Goal: Manage account settings

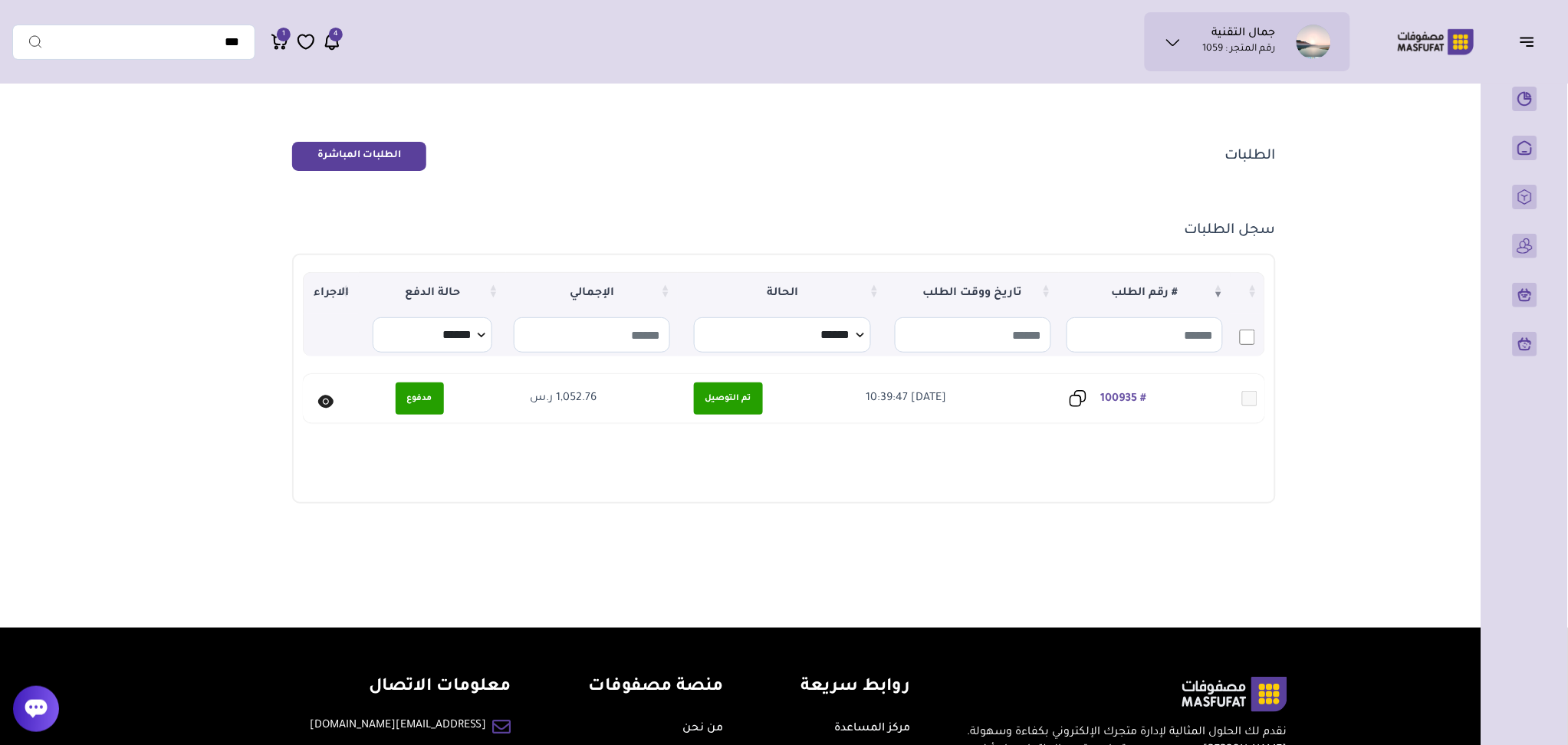
click at [1167, 37] on icon at bounding box center [1174, 42] width 19 height 19
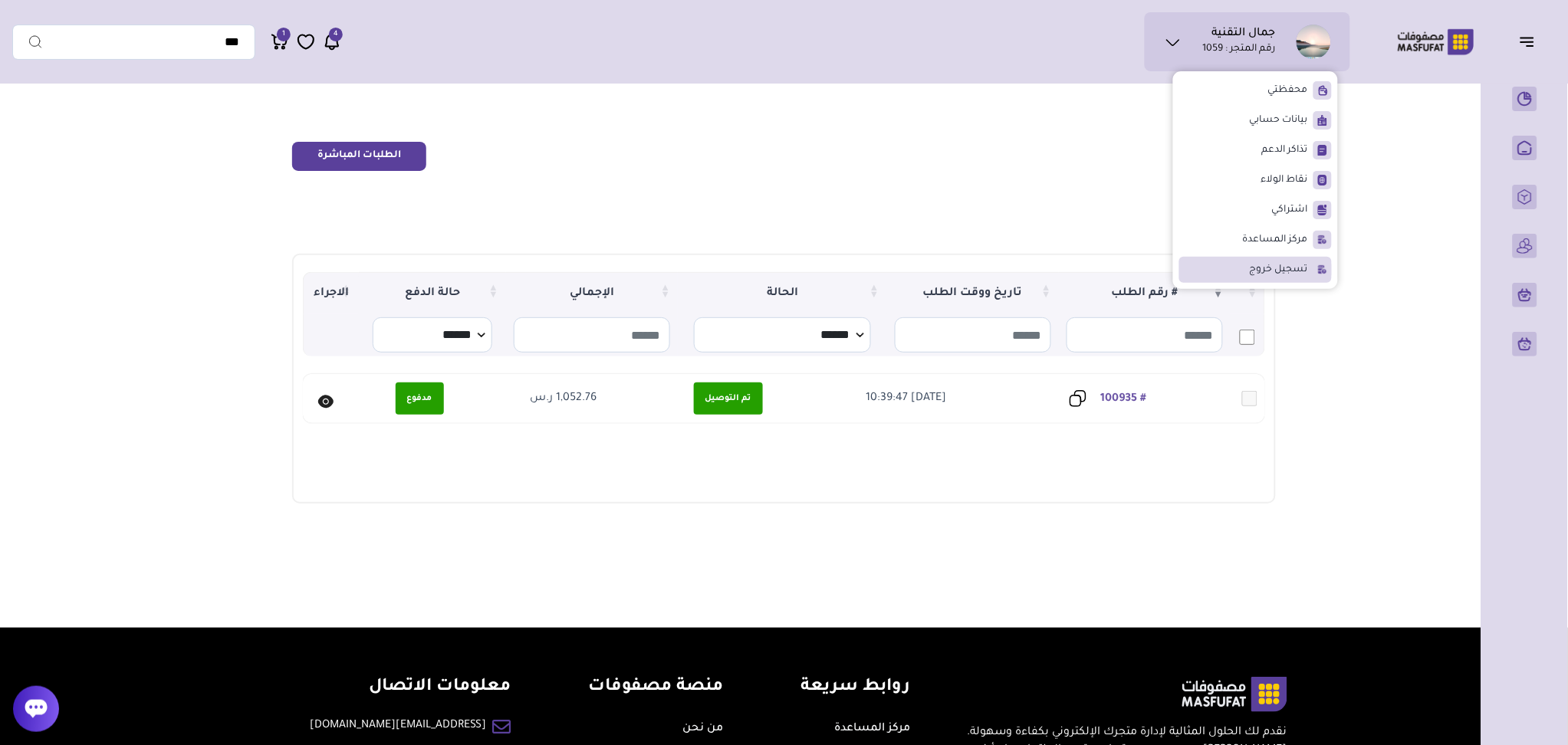
click at [1254, 270] on span "تسجيل خروج" at bounding box center [1279, 270] width 59 height 16
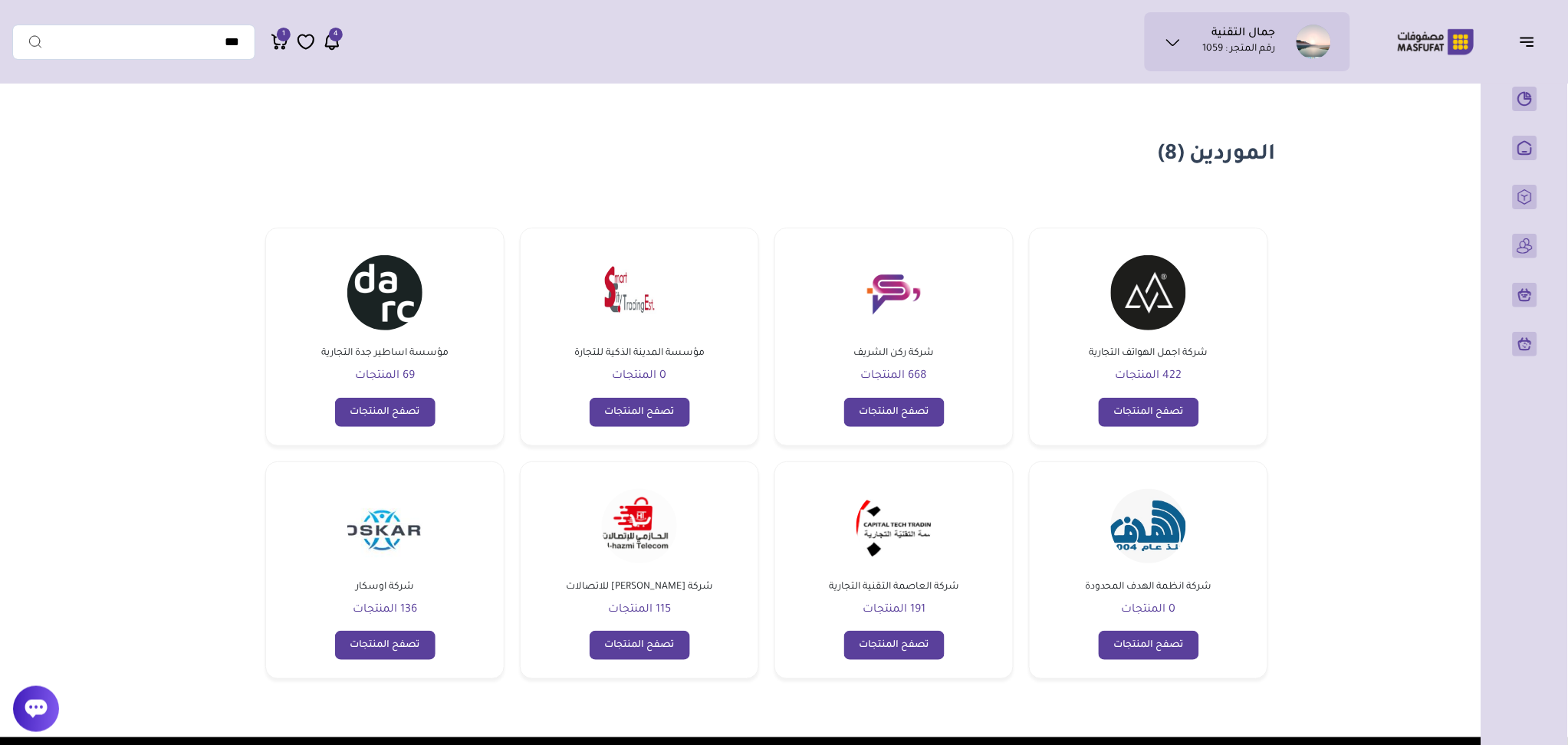
click at [130, 197] on main "الموردين (8) شركة اجمل الهواتف التجارية 422 المنتجات تصفح المنتجات" at bounding box center [784, 414] width 1544 height 646
click at [663, 102] on section "الموردين (8) شركة اجمل الهواتف التجارية 422 المنتجات تصفح المنتجات" at bounding box center [784, 414] width 1104 height 646
click at [1183, 42] on ul "جمال التقنية رقم المتجر : 1059" at bounding box center [1248, 41] width 181 height 34
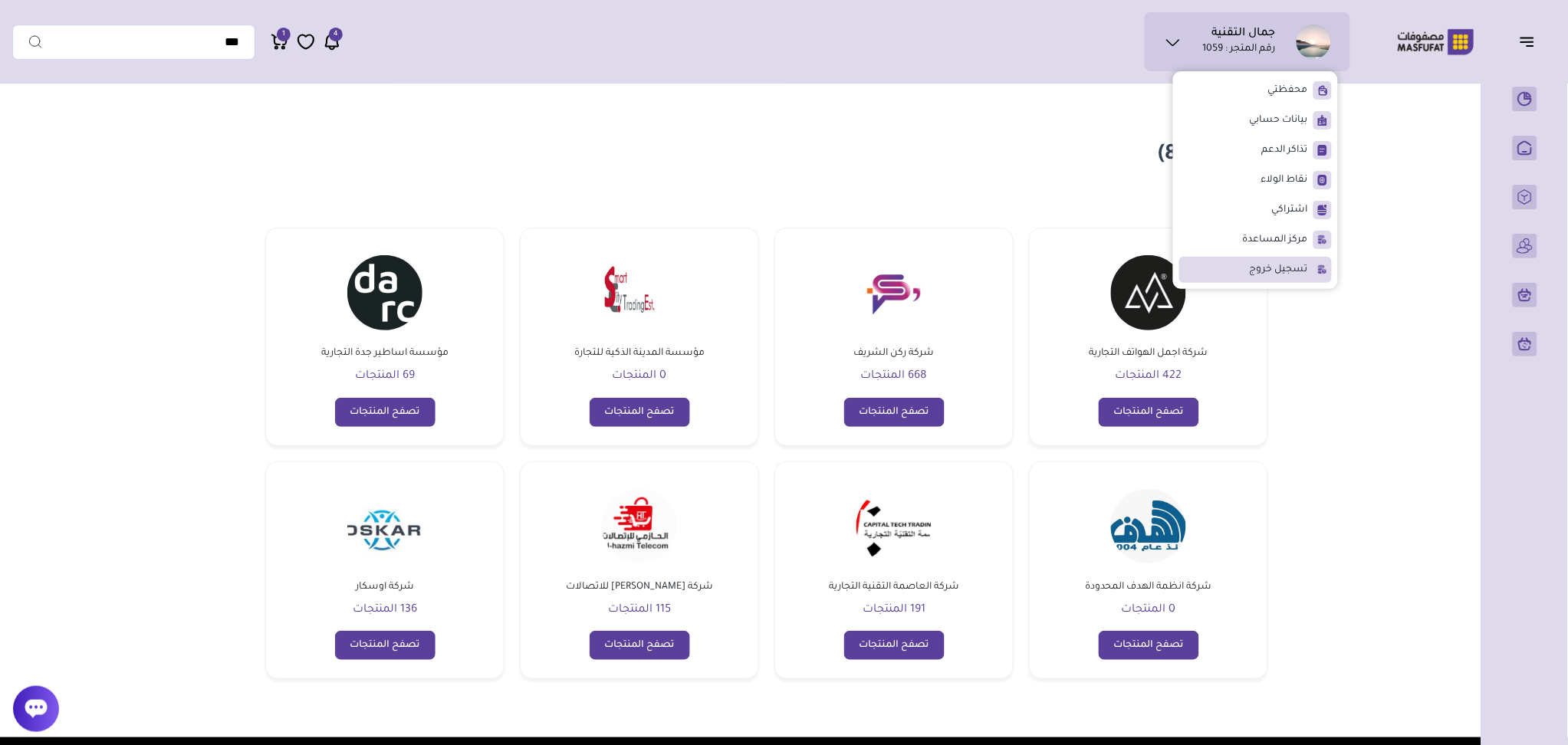
click at [1235, 267] on li "تسجيل خروج" at bounding box center [1256, 269] width 153 height 26
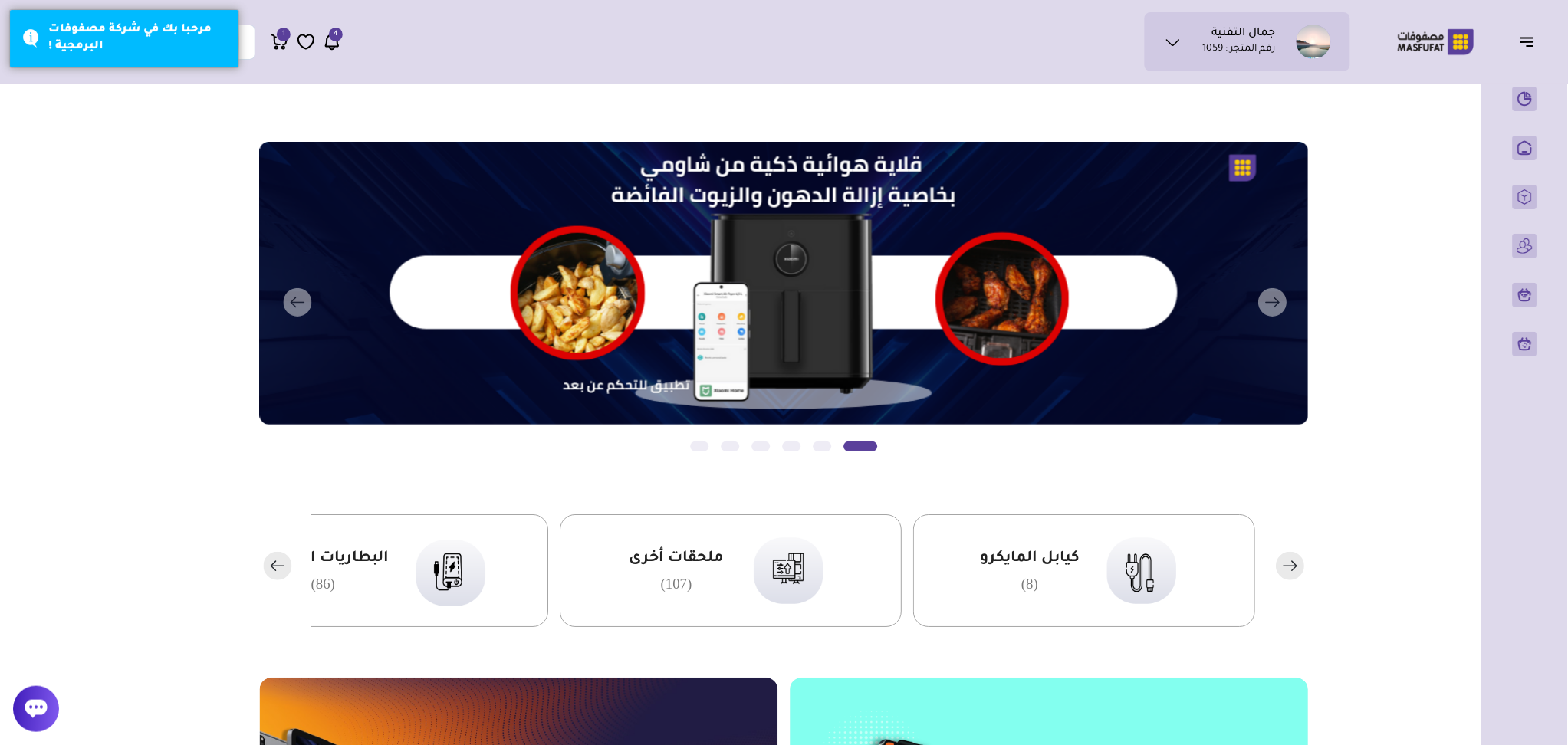
click at [1169, 37] on icon at bounding box center [1174, 42] width 19 height 19
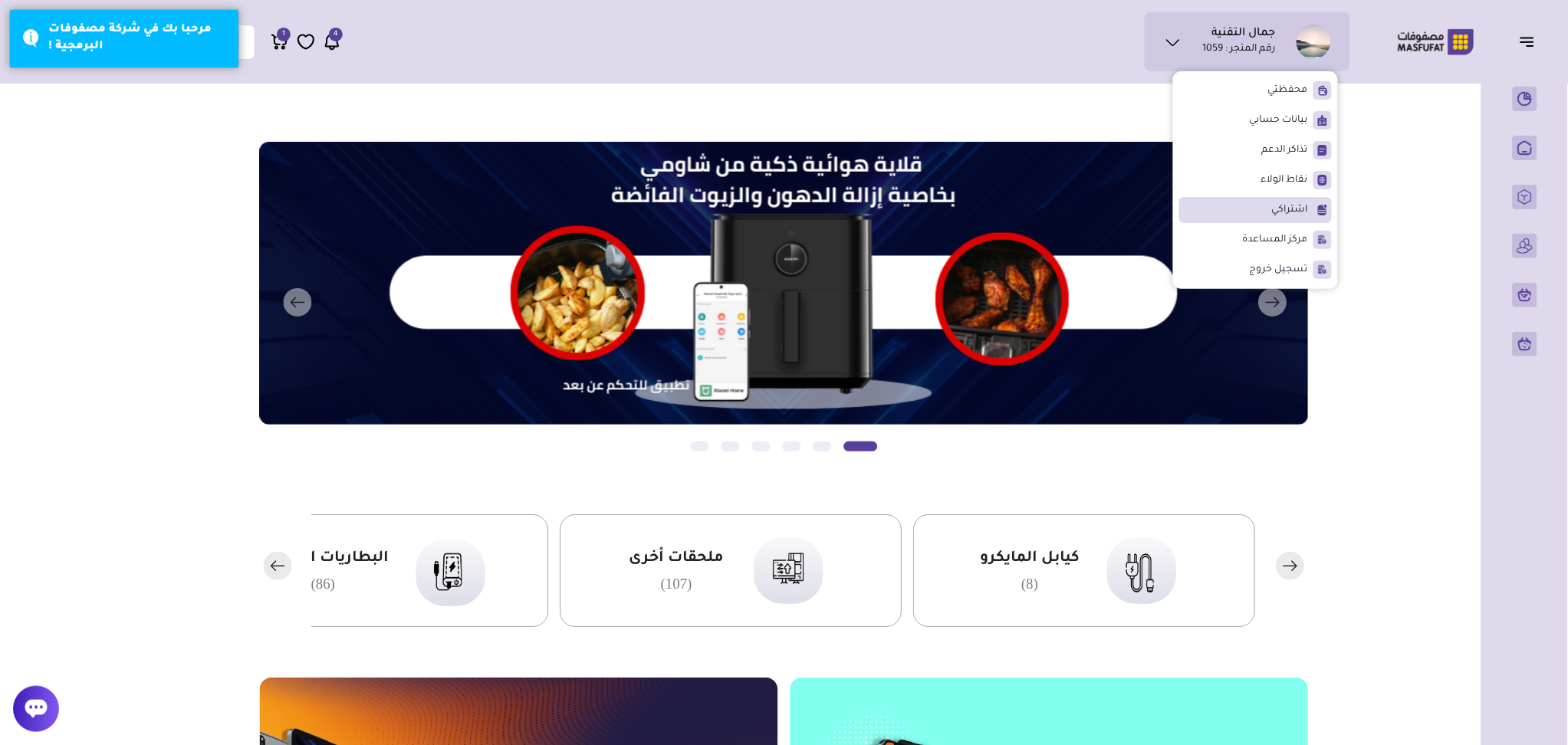
click at [1269, 203] on li "اشتراكي" at bounding box center [1256, 210] width 153 height 26
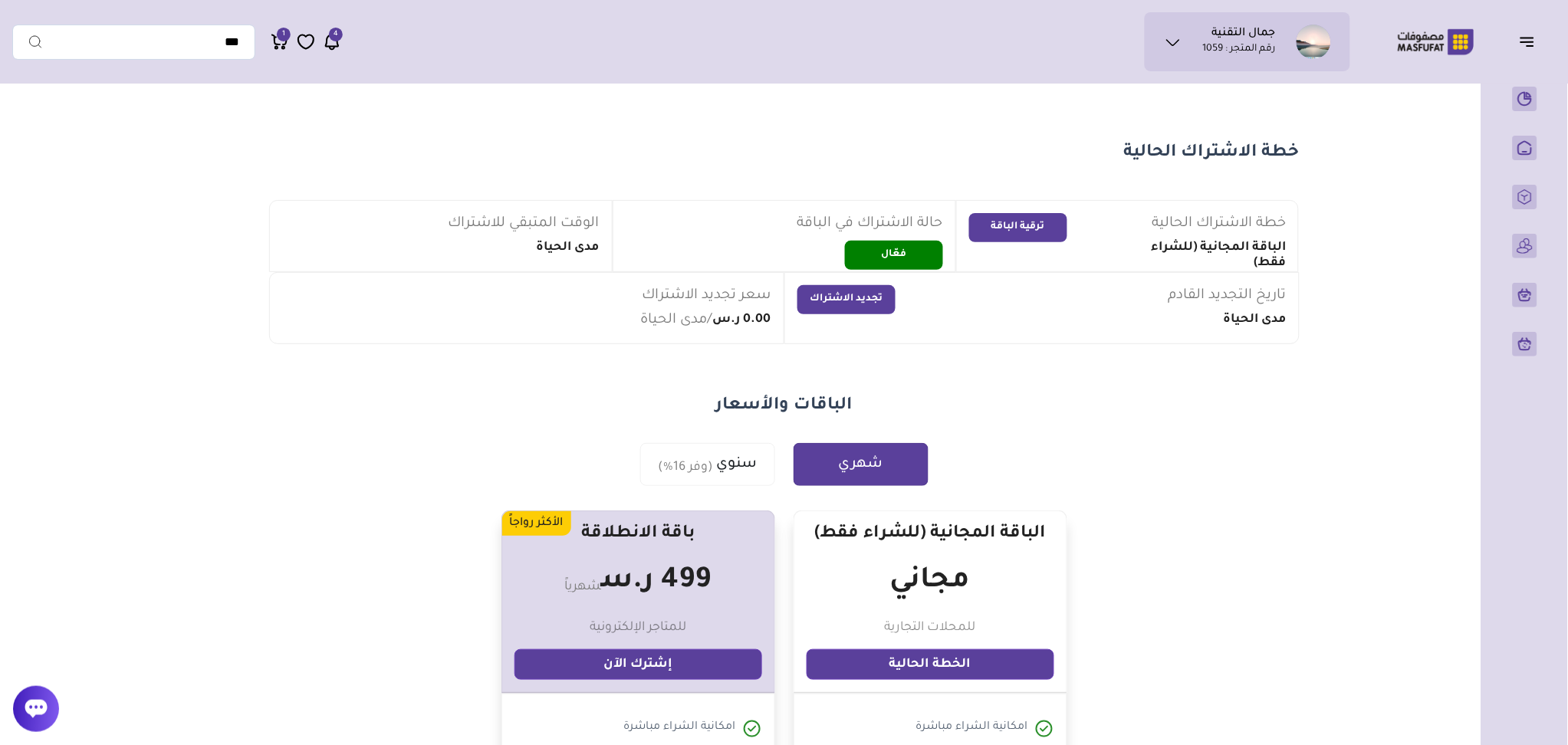
click at [1175, 33] on icon at bounding box center [1174, 42] width 19 height 19
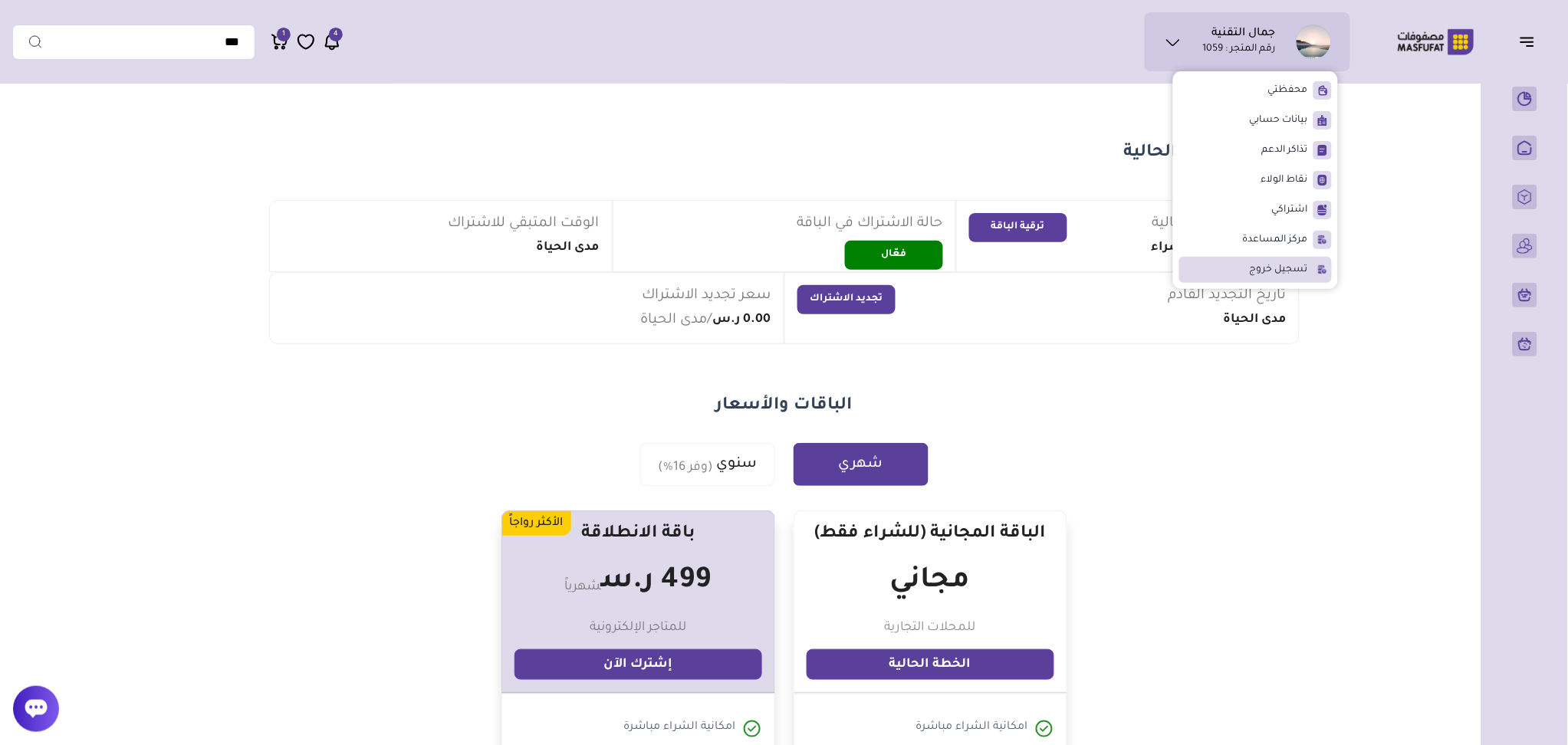
click at [1265, 275] on span "تسجيل خروج" at bounding box center [1279, 270] width 59 height 16
